Goal: Obtain resource: Download file/media

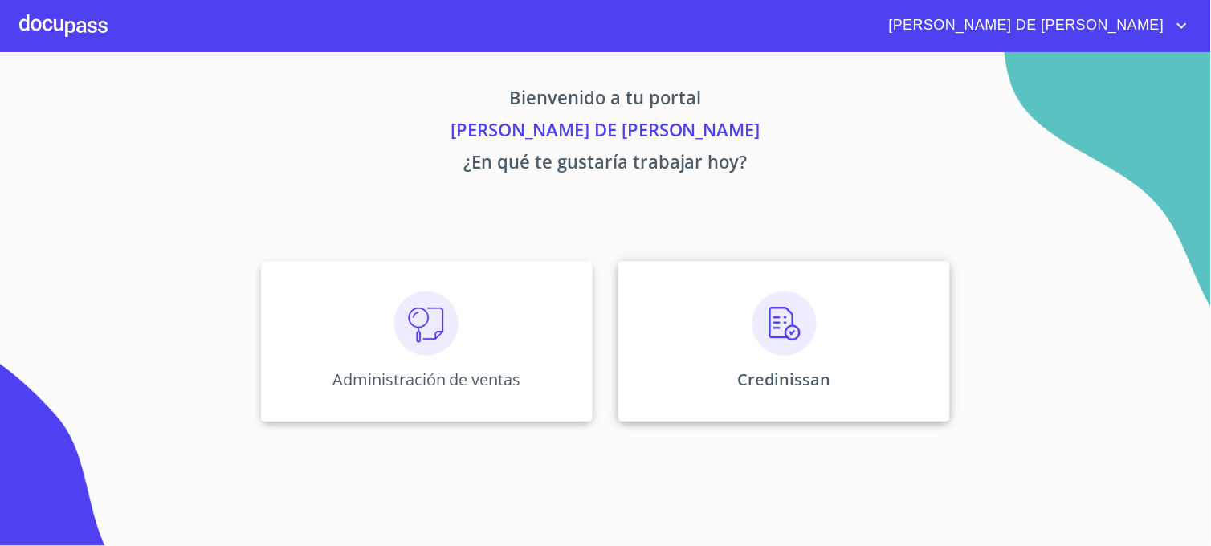
click at [681, 391] on div "Credinissan" at bounding box center [784, 341] width 332 height 161
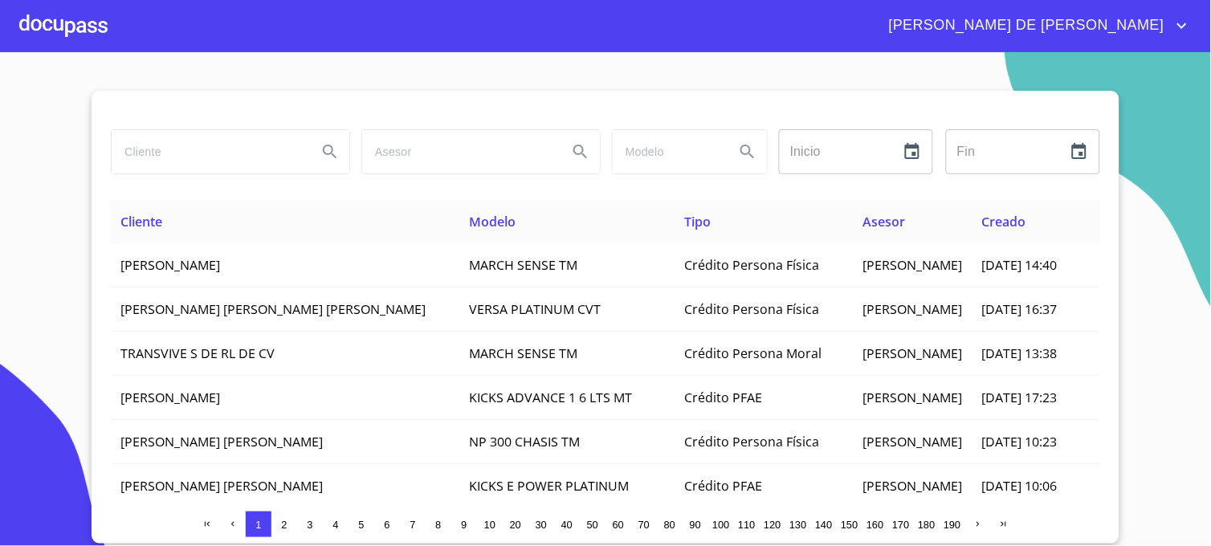
click at [194, 145] on input "search" at bounding box center [208, 151] width 193 height 43
click at [338, 149] on icon "Search" at bounding box center [329, 151] width 19 height 19
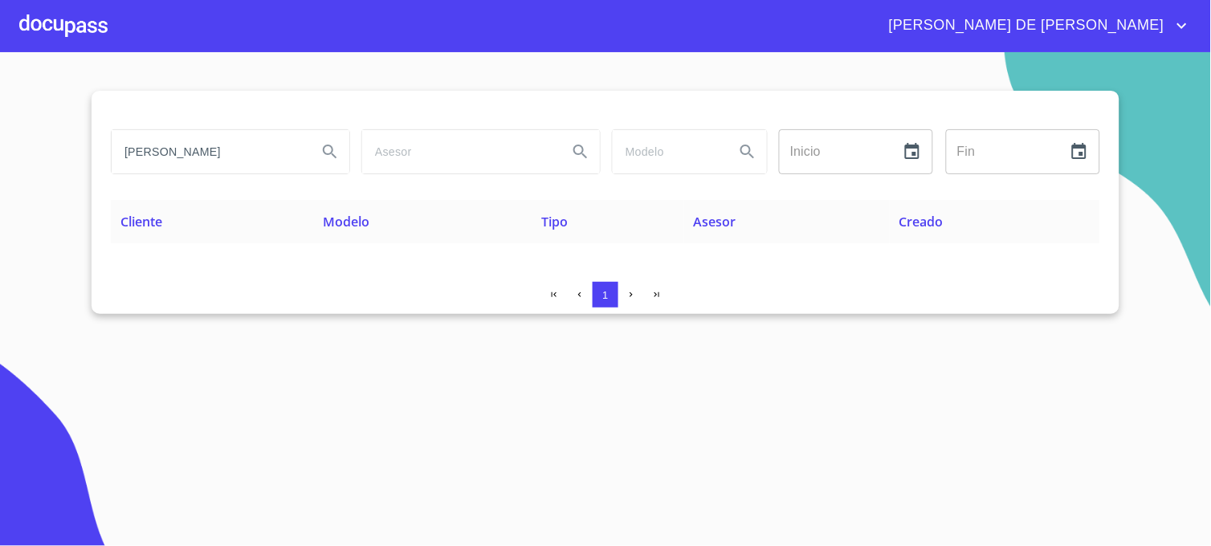
drag, startPoint x: 259, startPoint y: 151, endPoint x: 89, endPoint y: 158, distance: 169.6
click at [89, 158] on section "[PERSON_NAME] Inicio ​ Fin ​ Cliente Modelo Tipo Asesor Creado 1" at bounding box center [605, 299] width 1211 height 494
type input "[PERSON_NAME] ODALID"
click at [338, 146] on icon "Search" at bounding box center [329, 151] width 19 height 19
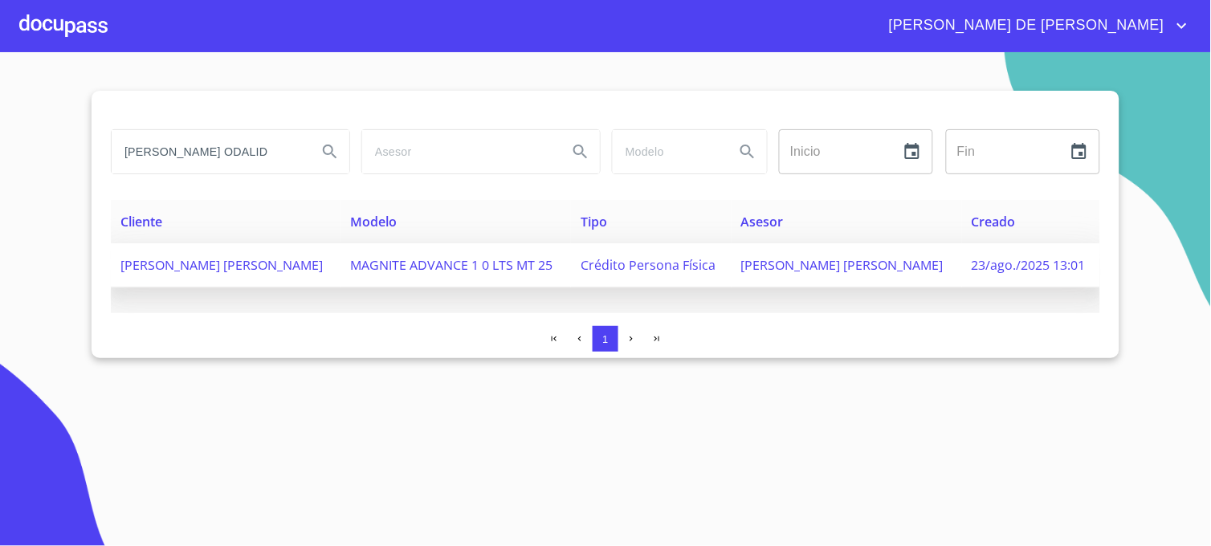
click at [873, 271] on span "[PERSON_NAME] [PERSON_NAME]" at bounding box center [842, 265] width 202 height 18
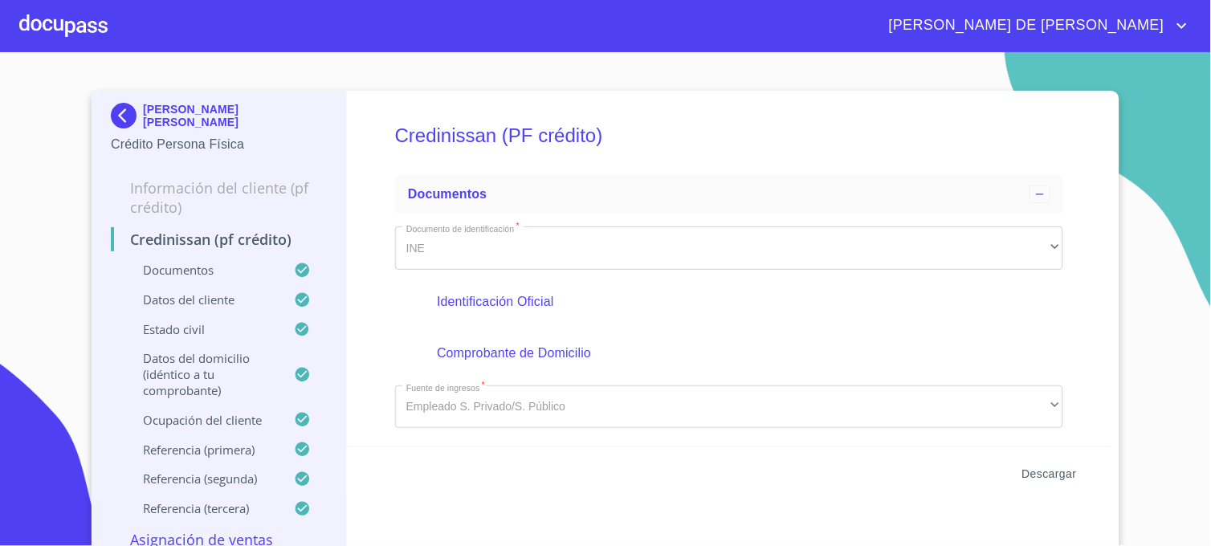
click at [1042, 472] on span "Descargar" at bounding box center [1049, 474] width 55 height 20
click at [1115, 60] on section "[PERSON_NAME] [PERSON_NAME] Crédito Persona Física Información del cliente (PF …" at bounding box center [605, 299] width 1211 height 494
